Goal: Task Accomplishment & Management: Use online tool/utility

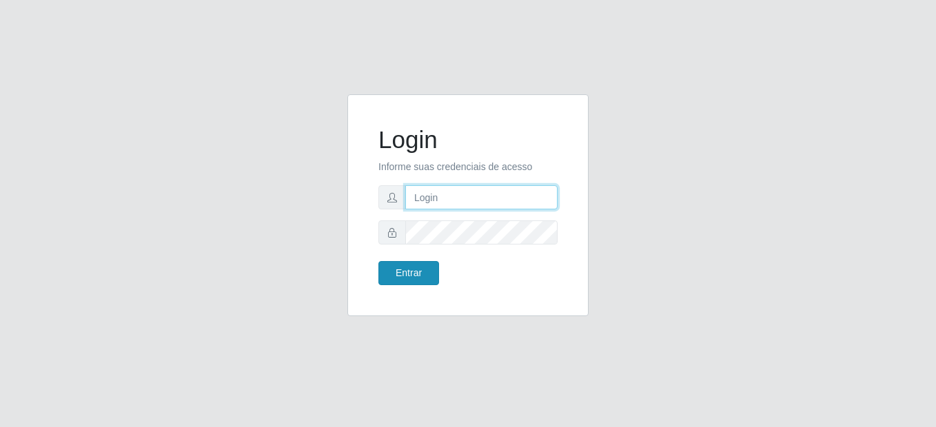
type input "mariabemais@B8"
click at [396, 272] on button "Entrar" at bounding box center [409, 273] width 61 height 24
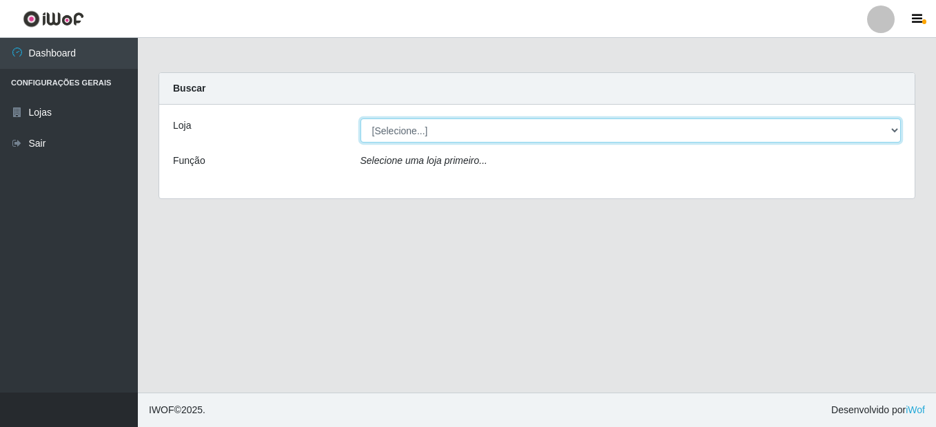
click at [425, 127] on select "[Selecione...] Bemais Supermercados - B8 [PERSON_NAME]" at bounding box center [631, 131] width 541 height 24
select select "413"
click at [361, 119] on select "[Selecione...] Bemais Supermercados - B8 [PERSON_NAME]" at bounding box center [631, 131] width 541 height 24
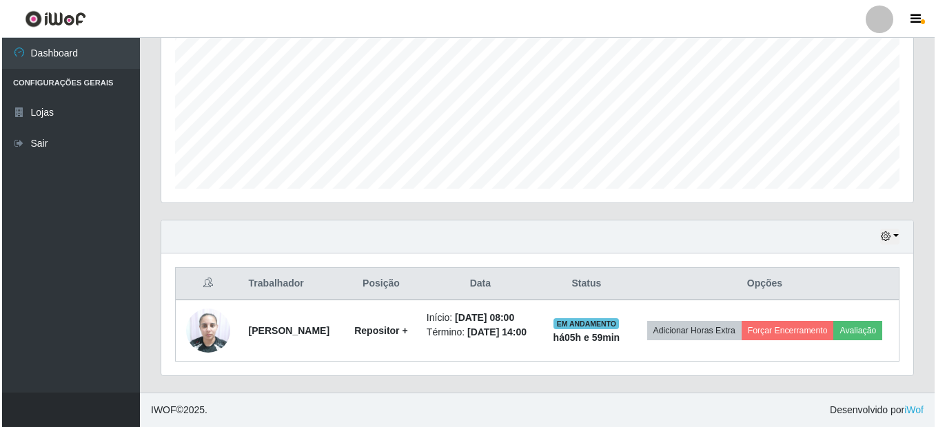
scroll to position [314, 0]
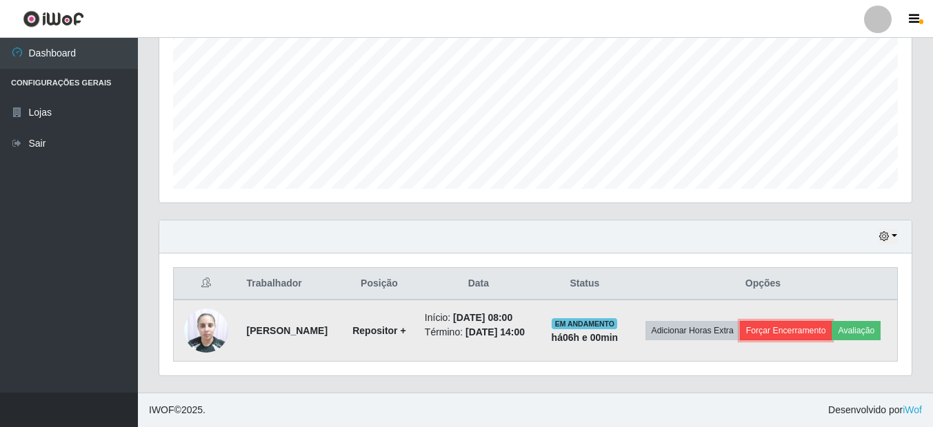
click at [808, 321] on button "Forçar Encerramento" at bounding box center [786, 330] width 92 height 19
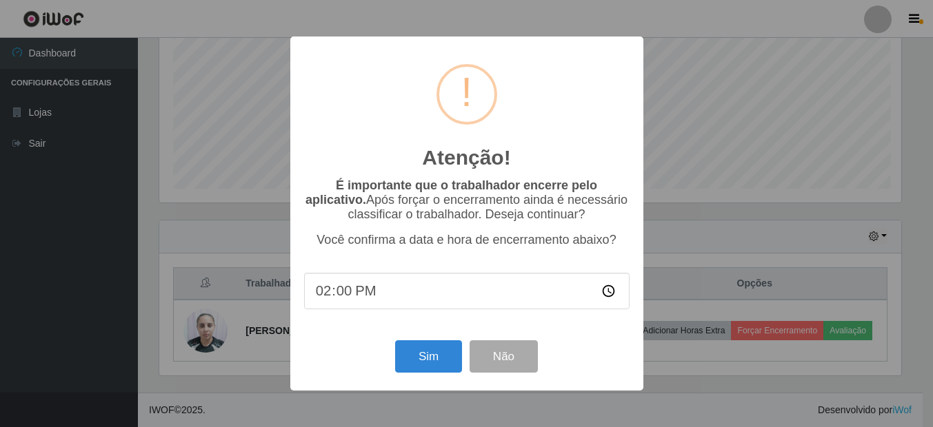
scroll to position [286, 745]
click at [457, 355] on button "Sim" at bounding box center [429, 357] width 67 height 32
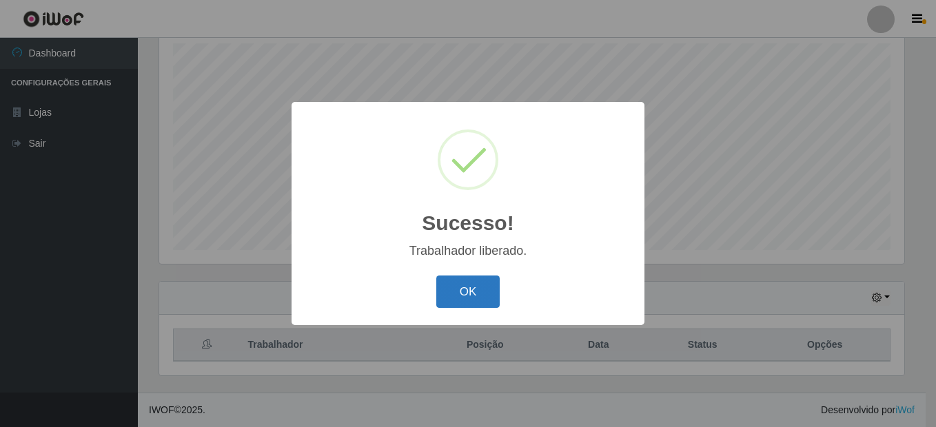
click at [482, 282] on button "OK" at bounding box center [468, 292] width 64 height 32
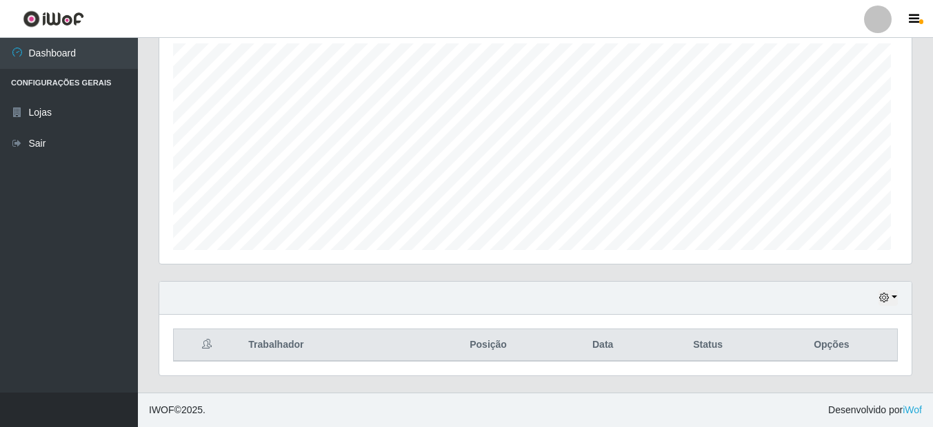
scroll to position [286, 752]
